Goal: Information Seeking & Learning: Find specific fact

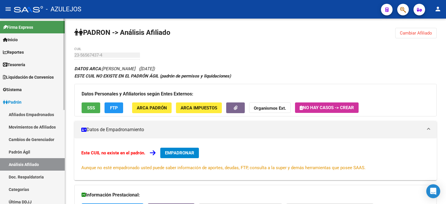
click at [23, 152] on link "Padrón Ágil" at bounding box center [32, 152] width 65 height 12
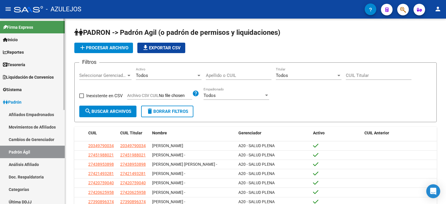
click at [23, 164] on link "Análisis Afiliado" at bounding box center [32, 164] width 65 height 12
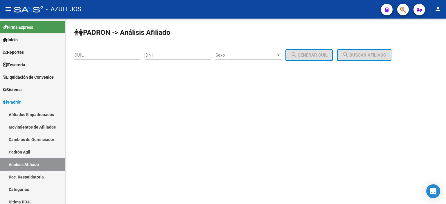
click at [191, 57] on input "DNI" at bounding box center [178, 55] width 66 height 5
type input "57022032"
click at [240, 55] on span "Sexo" at bounding box center [245, 55] width 60 height 5
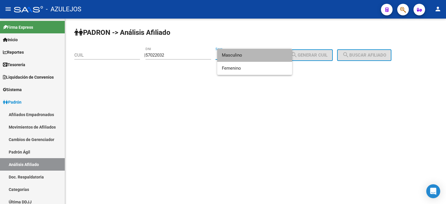
click at [238, 55] on span "Masculino" at bounding box center [255, 55] width 66 height 13
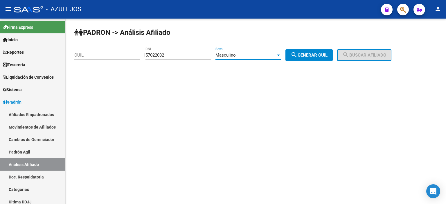
click at [314, 55] on span "search Generar CUIL" at bounding box center [308, 55] width 37 height 5
type input "20-57022032-3"
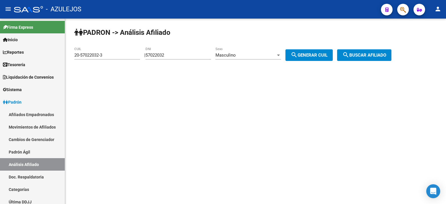
click at [337, 54] on div "| 57022032 DNI Masculino Sexo search Generar CUIL" at bounding box center [240, 55] width 193 height 5
click at [360, 56] on span "search Buscar afiliado" at bounding box center [364, 55] width 44 height 5
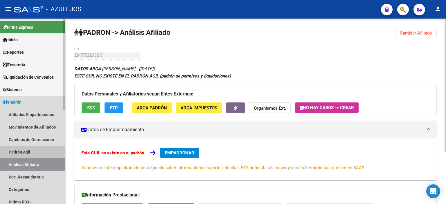
click at [32, 153] on link "Padrón Ágil" at bounding box center [32, 152] width 65 height 12
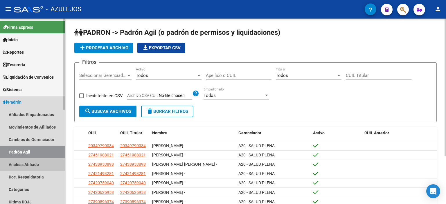
click at [32, 161] on link "Análisis Afiliado" at bounding box center [32, 164] width 65 height 12
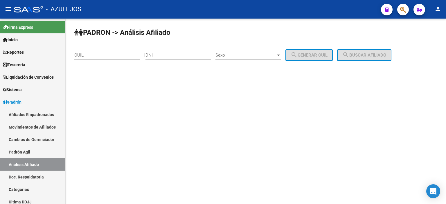
click at [176, 59] on div "DNI" at bounding box center [178, 53] width 66 height 12
click at [174, 55] on input "DNI" at bounding box center [178, 55] width 66 height 5
type input "57022032"
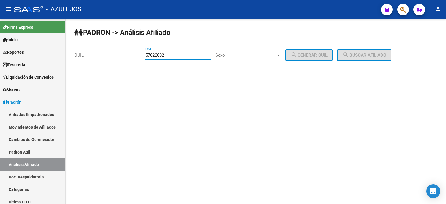
click at [224, 55] on span "Sexo" at bounding box center [245, 55] width 60 height 5
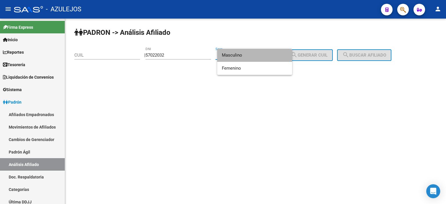
click at [223, 58] on span "Masculino" at bounding box center [255, 55] width 66 height 13
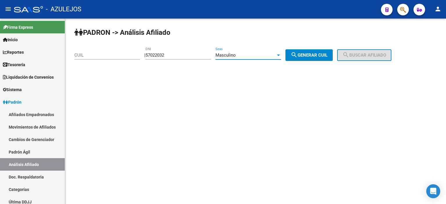
click at [304, 54] on span "search Generar CUIL" at bounding box center [308, 55] width 37 height 5
type input "20-57022032-3"
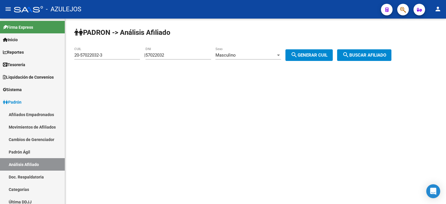
click at [371, 53] on span "search Buscar afiliado" at bounding box center [364, 55] width 44 height 5
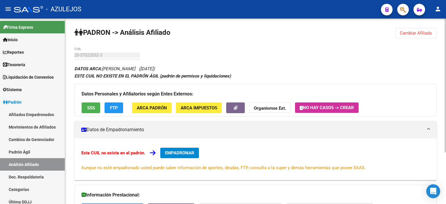
click at [98, 110] on button "SSS" at bounding box center [91, 107] width 19 height 11
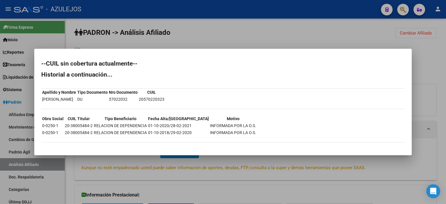
click at [183, 39] on div at bounding box center [223, 102] width 446 height 204
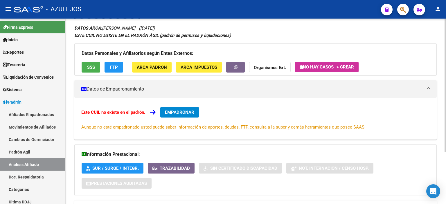
scroll to position [71, 0]
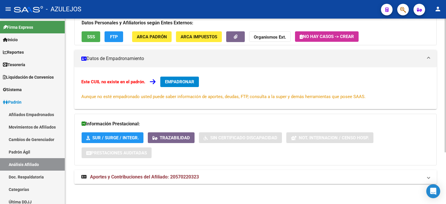
click at [135, 181] on mat-expansion-panel-header "Aportes y Contribuciones del Afiliado: 20570220323" at bounding box center [255, 177] width 362 height 14
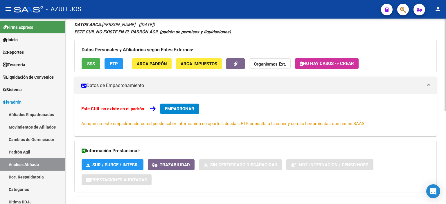
scroll to position [12, 0]
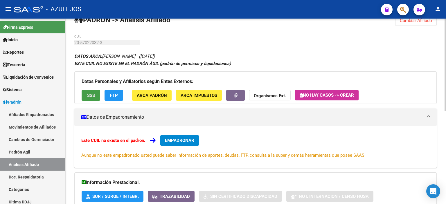
click at [94, 98] on span "SSS" at bounding box center [91, 95] width 8 height 5
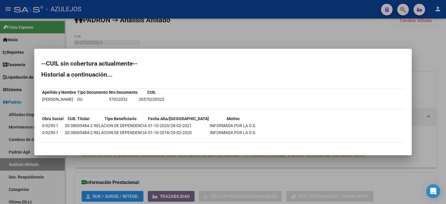
click at [170, 28] on div at bounding box center [223, 102] width 446 height 204
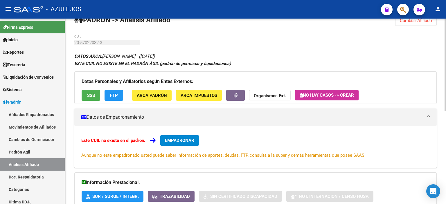
click at [70, 42] on div "PADRON -> Análisis Afiliado Cambiar Afiliado 20-57022032-3 CUIL DATOS ARCA: [PE…" at bounding box center [255, 192] width 381 height 372
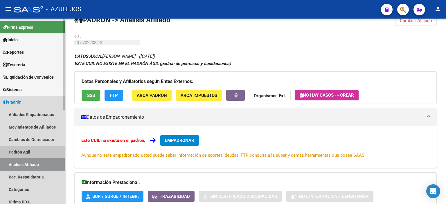
click at [37, 151] on link "Padrón Ágil" at bounding box center [32, 152] width 65 height 12
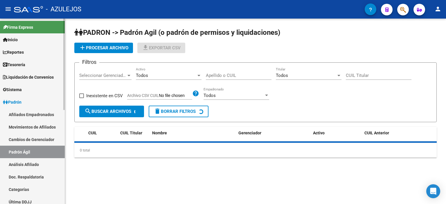
click at [35, 164] on link "Análisis Afiliado" at bounding box center [32, 164] width 65 height 12
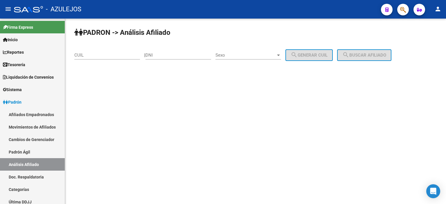
click at [158, 55] on input "DNI" at bounding box center [178, 55] width 66 height 5
type input "27529179"
click at [260, 58] on div "Sexo Sexo" at bounding box center [248, 53] width 66 height 12
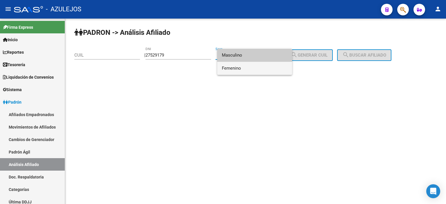
click at [253, 70] on span "Femenino" at bounding box center [255, 68] width 66 height 13
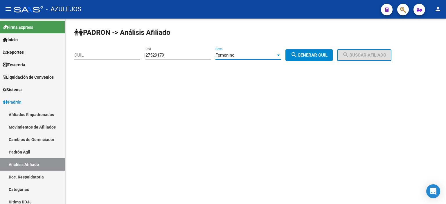
click at [313, 53] on span "search Generar CUIL" at bounding box center [308, 55] width 37 height 5
type input "27-27529179-5"
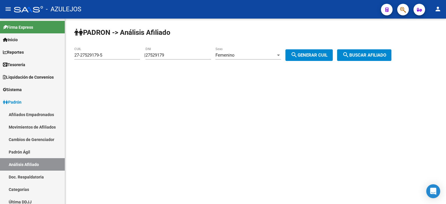
click at [372, 46] on div "PADRON -> Análisis Afiliado 27-27529179-5 CUIL | 27529179 DNI Femenino Sexo sea…" at bounding box center [255, 49] width 381 height 61
click at [373, 53] on span "search Buscar afiliado" at bounding box center [364, 55] width 44 height 5
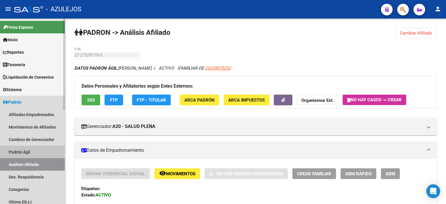
click at [37, 150] on link "Padrón Ágil" at bounding box center [32, 152] width 65 height 12
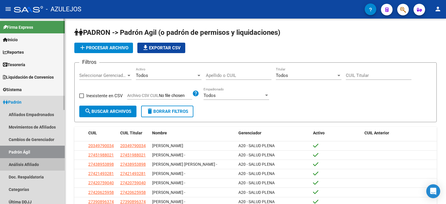
click at [35, 163] on link "Análisis Afiliado" at bounding box center [32, 164] width 65 height 12
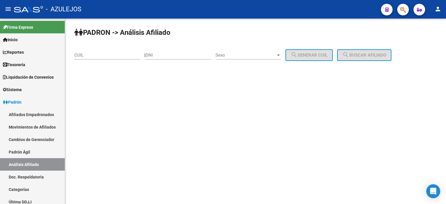
click at [163, 54] on input "DNI" at bounding box center [178, 55] width 66 height 5
type input "36387495"
click at [224, 57] on span "Sexo" at bounding box center [245, 55] width 60 height 5
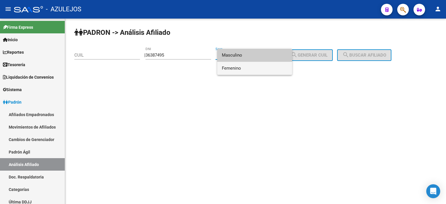
click at [234, 68] on span "Femenino" at bounding box center [255, 68] width 66 height 13
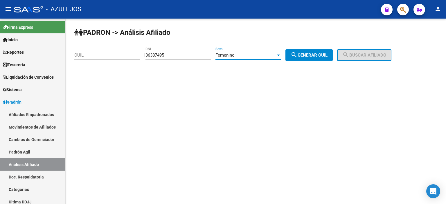
click at [312, 58] on button "search Generar CUIL" at bounding box center [308, 55] width 47 height 12
type input "27-36387495-4"
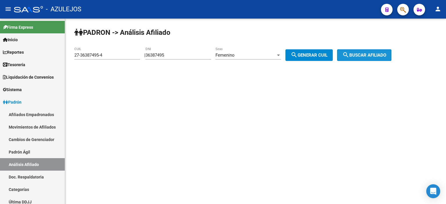
click at [366, 55] on span "search Buscar afiliado" at bounding box center [364, 55] width 44 height 5
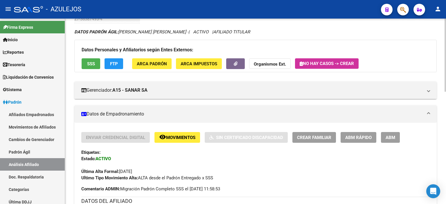
scroll to position [87, 0]
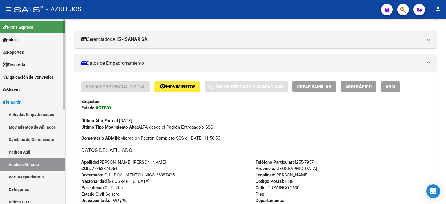
click at [35, 153] on link "Padrón Ágil" at bounding box center [32, 152] width 65 height 12
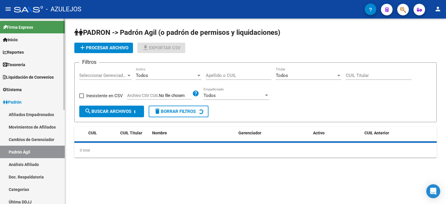
click at [34, 165] on link "Análisis Afiliado" at bounding box center [32, 164] width 65 height 12
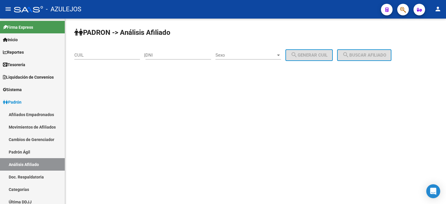
click at [171, 57] on input "DNI" at bounding box center [178, 55] width 66 height 5
type input "47871303"
click at [246, 58] on div "Sexo Sexo" at bounding box center [248, 53] width 66 height 12
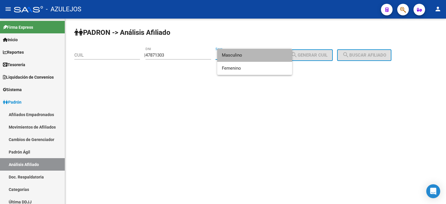
click at [241, 57] on span "Masculino" at bounding box center [255, 55] width 66 height 13
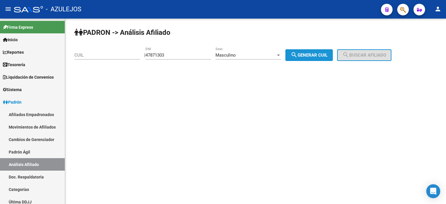
click at [314, 55] on span "search Generar CUIL" at bounding box center [308, 55] width 37 height 5
type input "20-47871303-8"
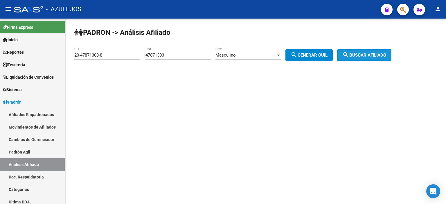
click at [380, 54] on span "search Buscar afiliado" at bounding box center [364, 55] width 44 height 5
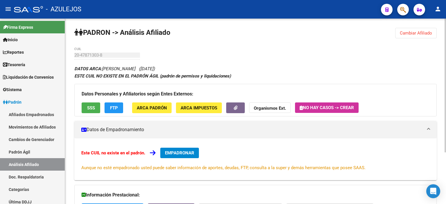
click at [91, 108] on span "SSS" at bounding box center [91, 107] width 8 height 5
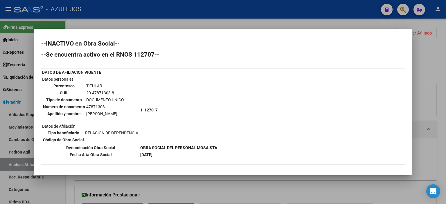
drag, startPoint x: 114, startPoint y: 91, endPoint x: 82, endPoint y: 93, distance: 31.6
click at [82, 93] on tr "CUIL 20-47871303-8" at bounding box center [84, 93] width 82 height 6
copy tr "20-47871303-8"
drag, startPoint x: 104, startPoint y: 106, endPoint x: 86, endPoint y: 106, distance: 18.9
click at [86, 106] on td "47871303" at bounding box center [105, 107] width 38 height 6
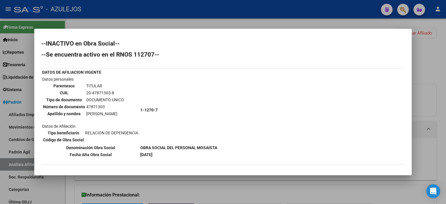
copy td "47871303"
